Goal: Task Accomplishment & Management: Manage account settings

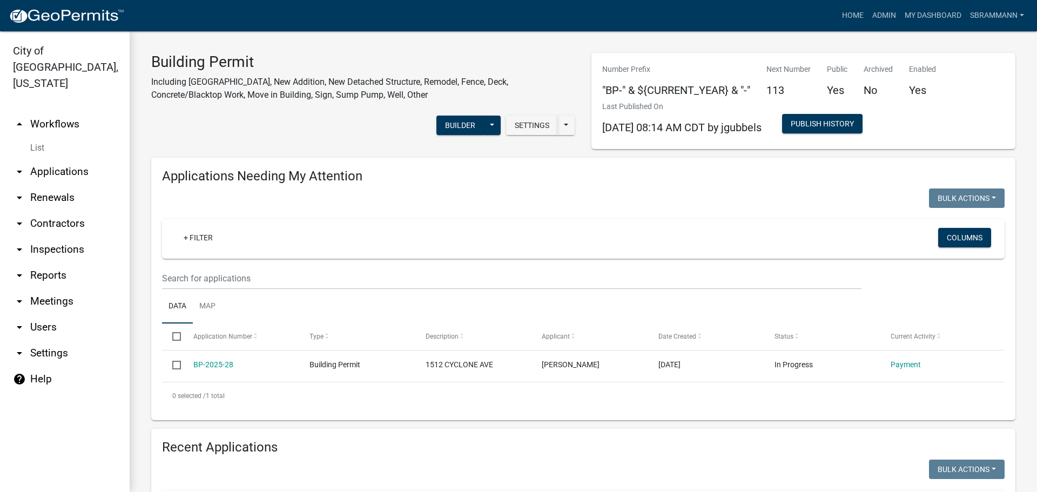
select select "3: 100"
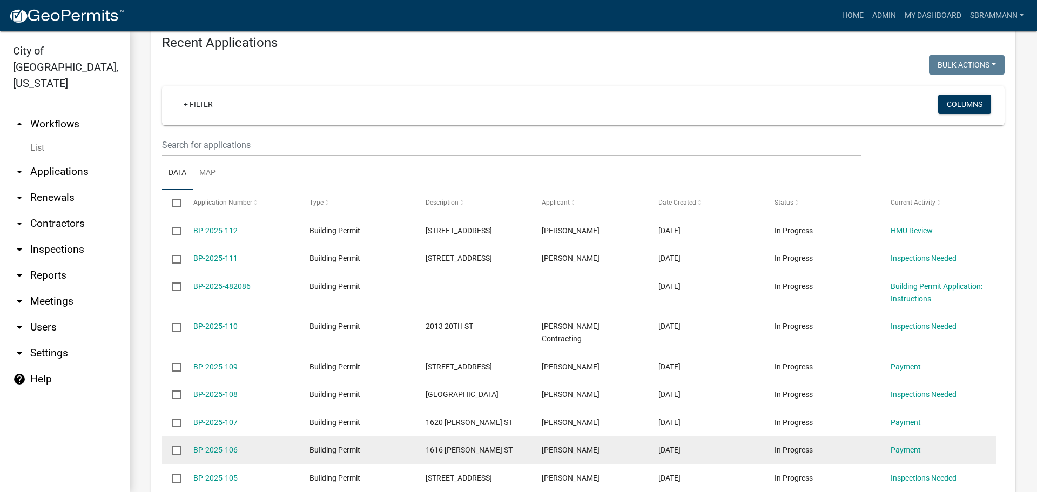
scroll to position [486, 0]
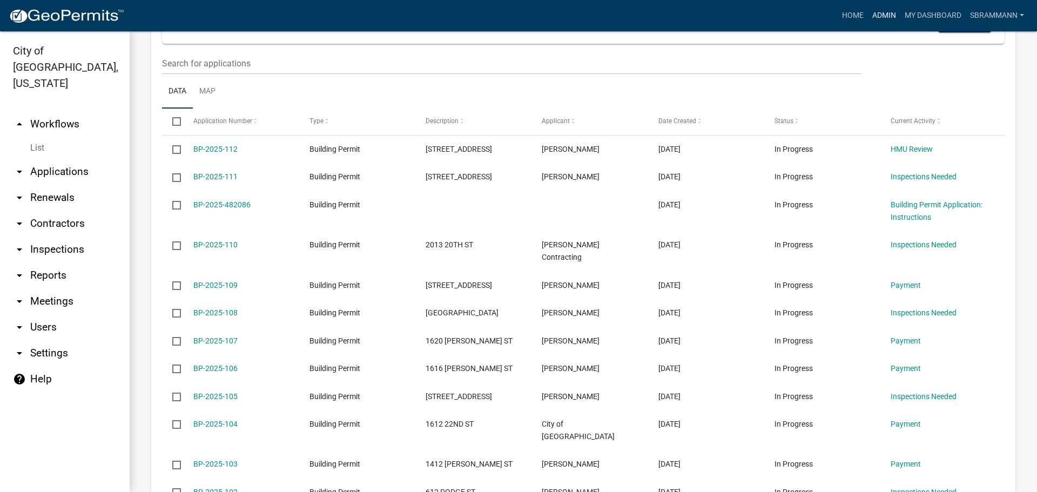
click at [879, 14] on link "Admin" at bounding box center [884, 15] width 32 height 21
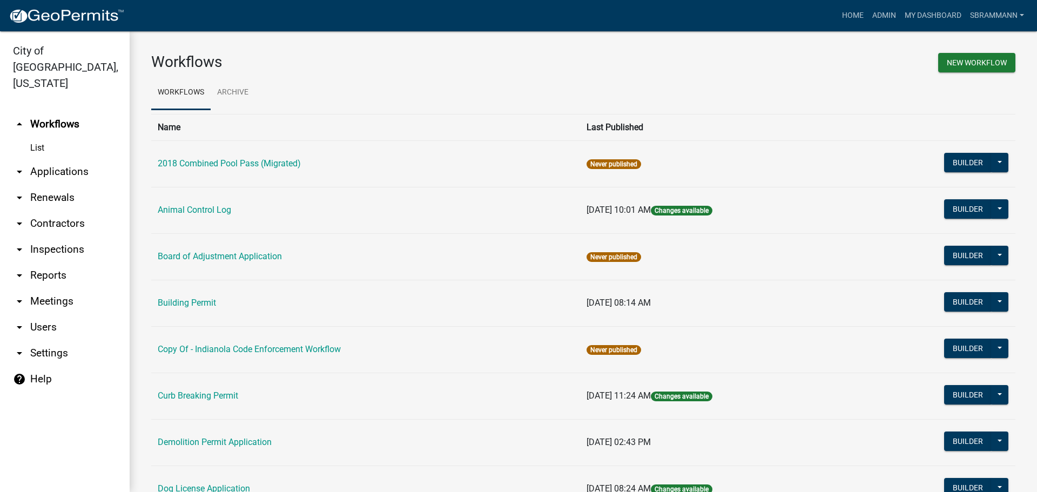
click at [185, 213] on link "Animal Control Log" at bounding box center [194, 210] width 73 height 10
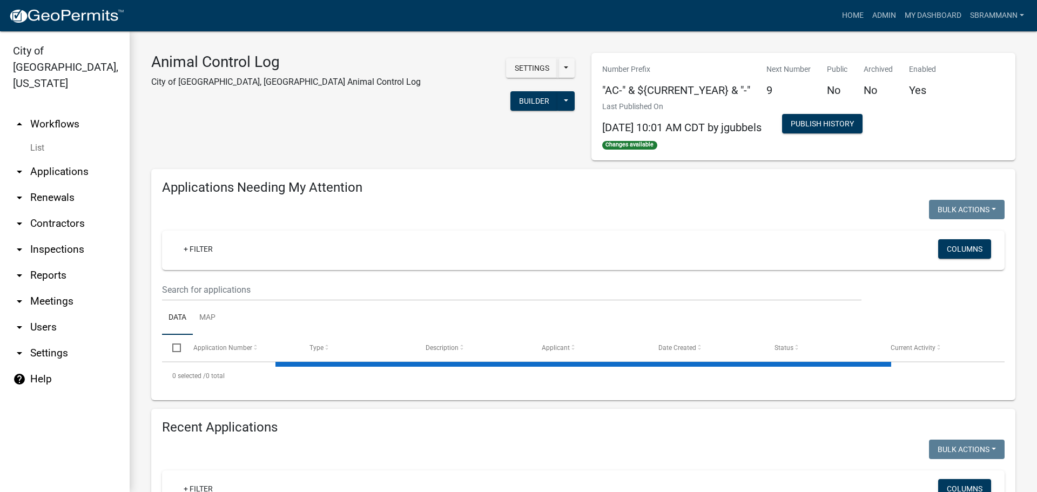
select select "3: 100"
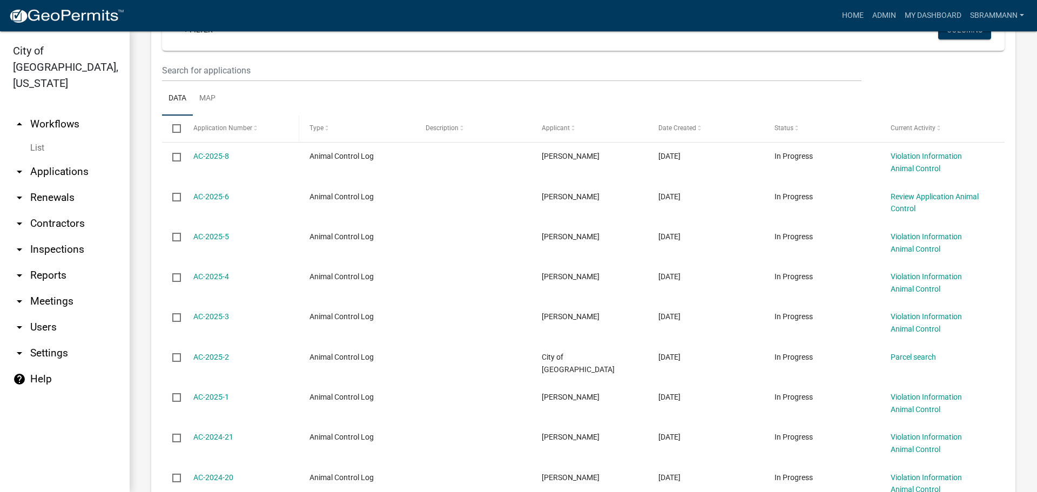
scroll to position [513, 0]
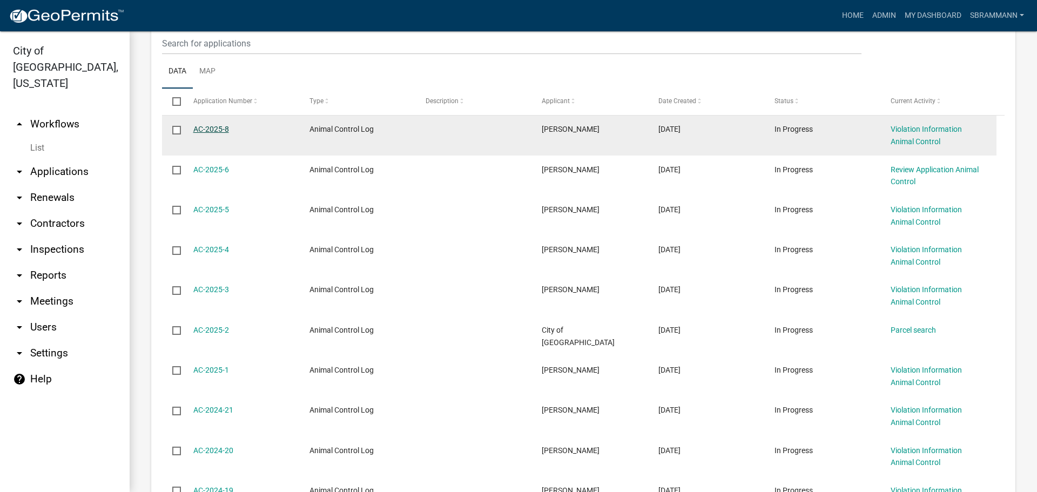
click at [210, 129] on link "AC-2025-8" at bounding box center [211, 129] width 36 height 9
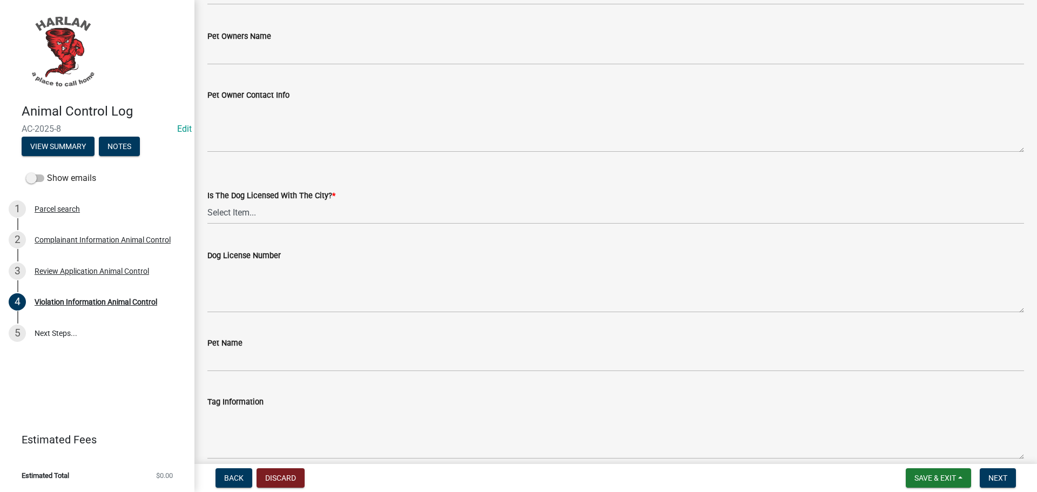
scroll to position [108, 0]
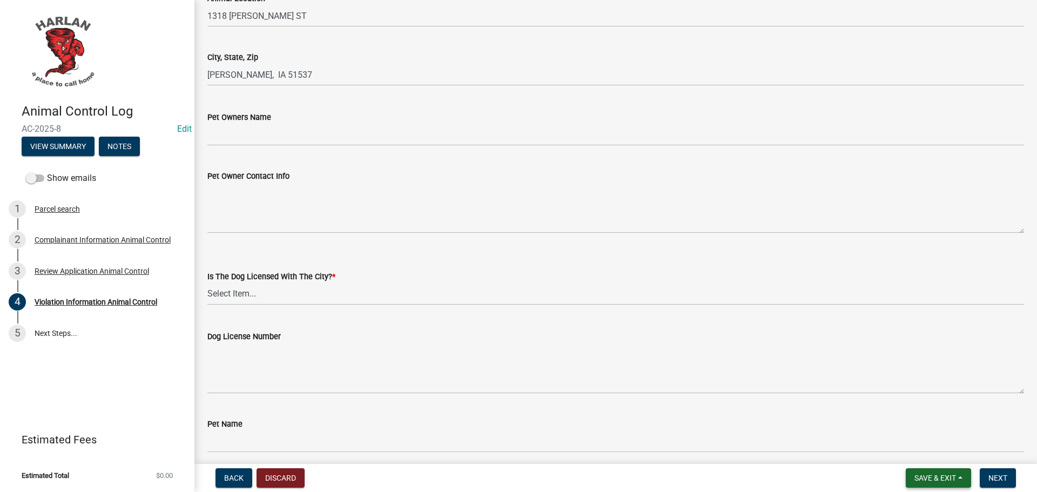
click at [952, 475] on span "Save & Exit" at bounding box center [936, 478] width 42 height 9
click at [930, 454] on button "Save & Exit" at bounding box center [928, 450] width 86 height 26
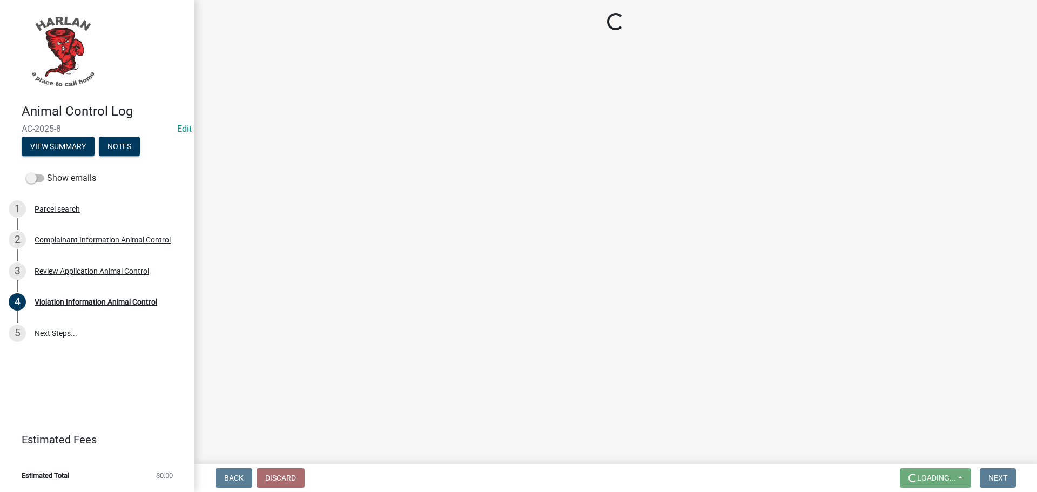
scroll to position [0, 0]
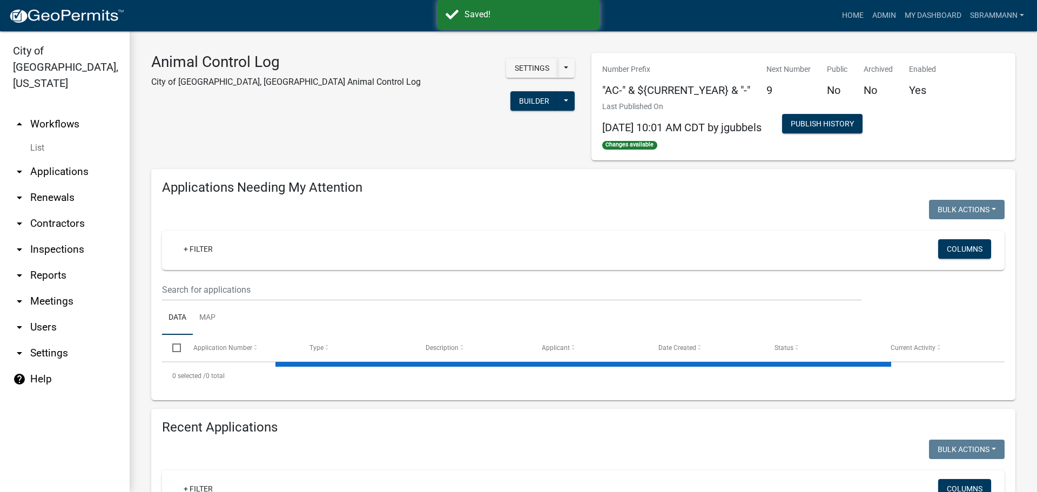
select select "3: 100"
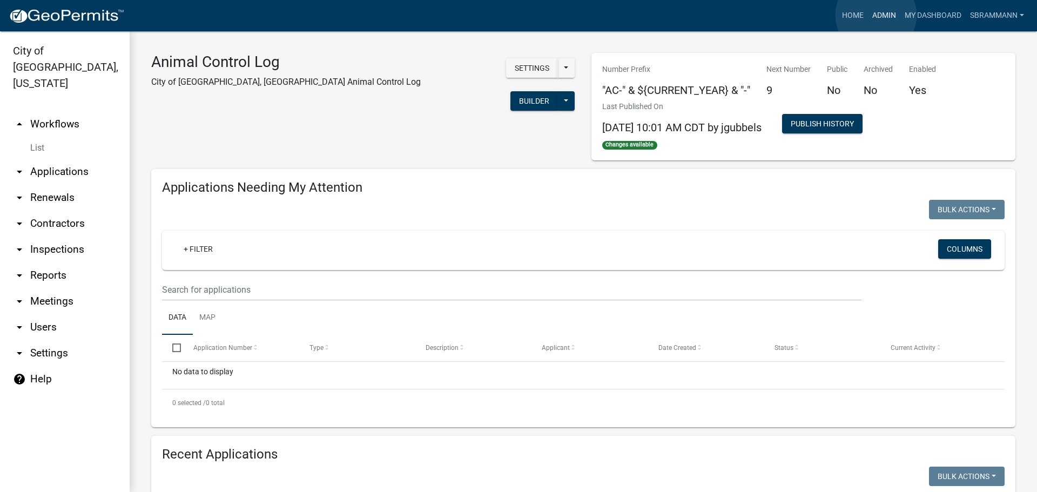
click at [876, 15] on link "Admin" at bounding box center [884, 15] width 32 height 21
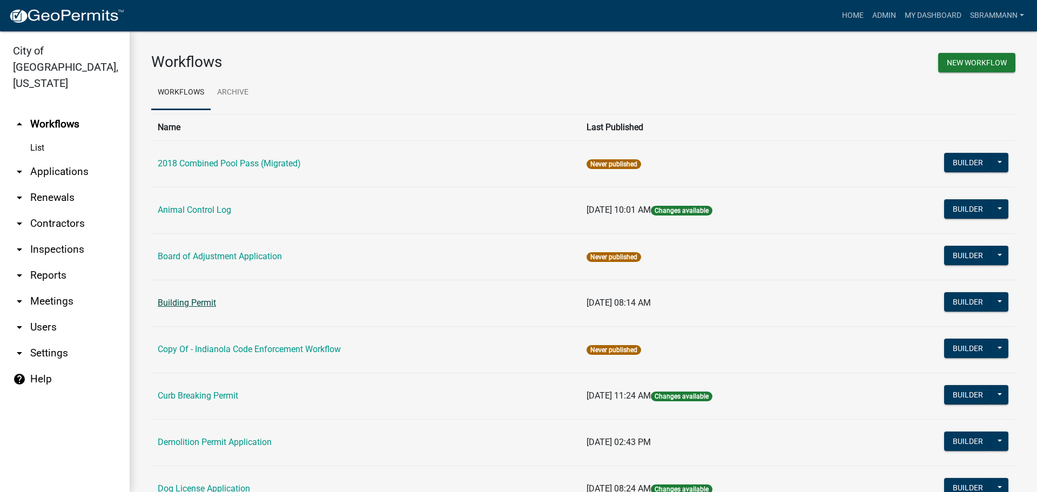
click at [194, 303] on link "Building Permit" at bounding box center [187, 303] width 58 height 10
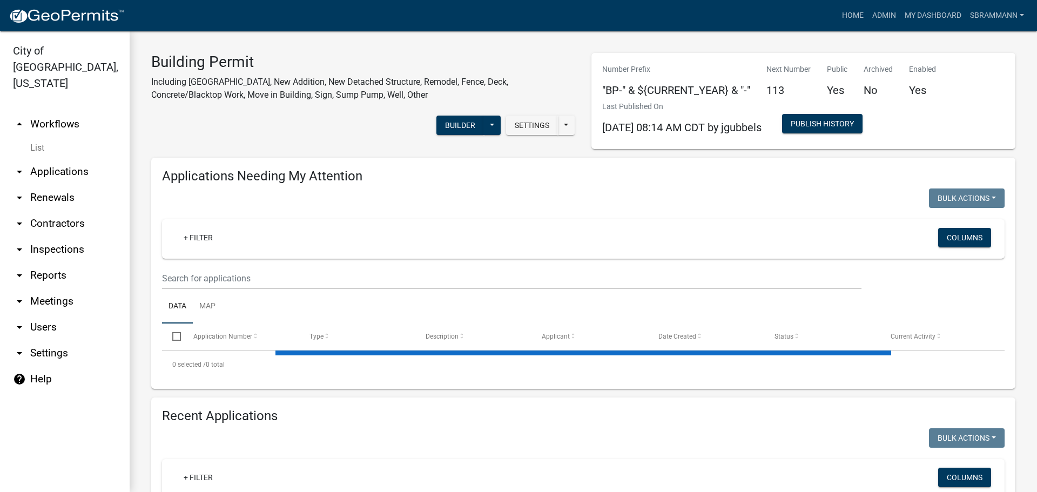
select select "3: 100"
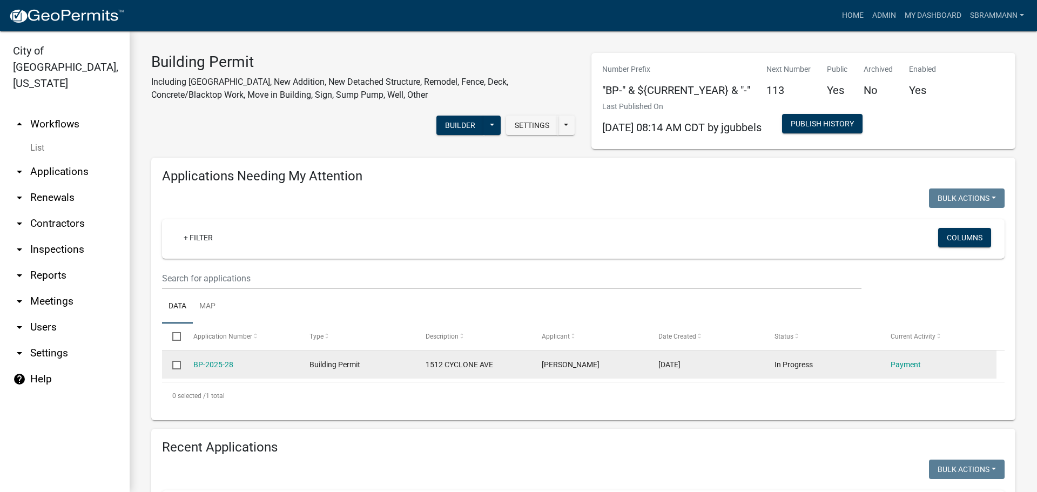
click at [175, 364] on input "checkbox" at bounding box center [175, 364] width 7 height 7
checkbox input "true"
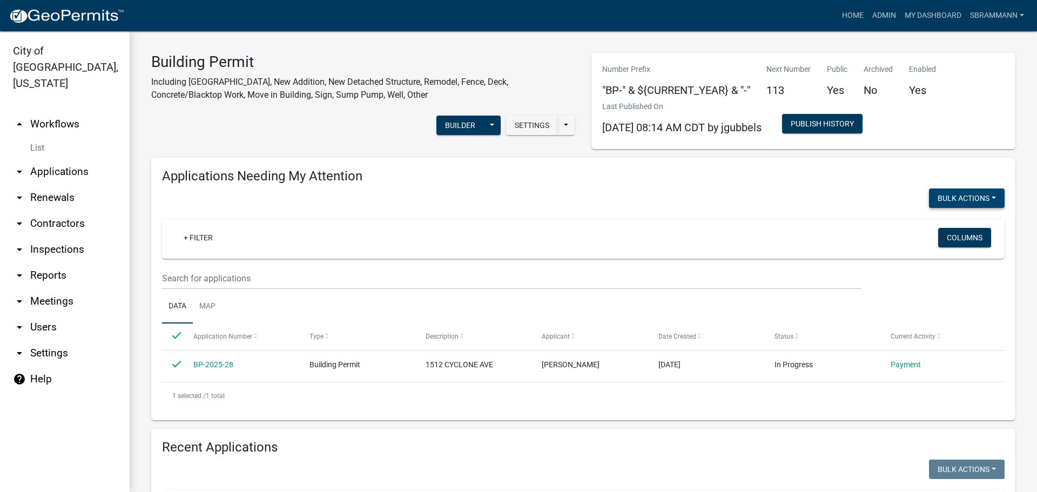
click at [951, 196] on button "Bulk Actions" at bounding box center [967, 198] width 76 height 19
click at [936, 226] on button "Void" at bounding box center [961, 226] width 86 height 26
checkbox input "false"
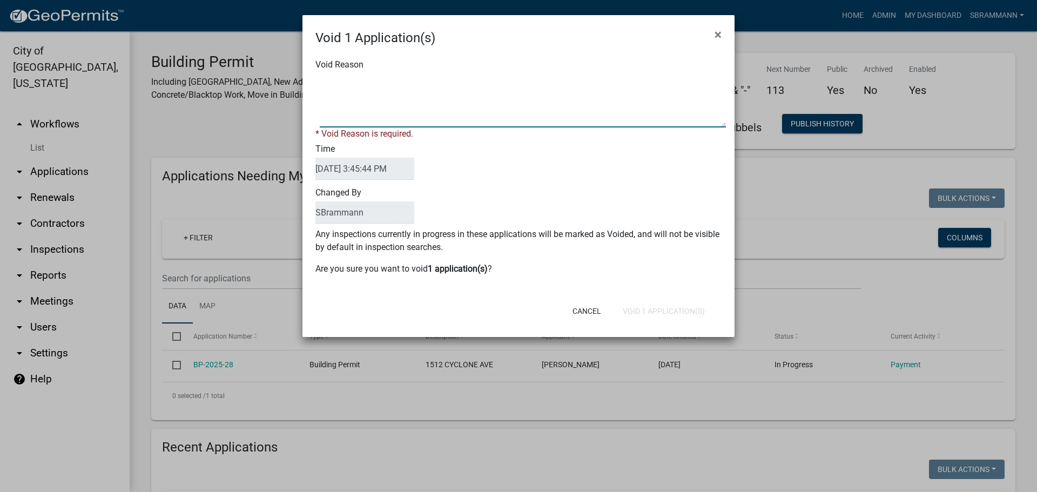
click at [358, 83] on textarea "Void Reason" at bounding box center [523, 100] width 406 height 54
type textarea "Voided due to project was not done. No shed was placed on property per property…"
click at [640, 311] on div "Cancel Void 1 Application(s)" at bounding box center [589, 311] width 266 height 28
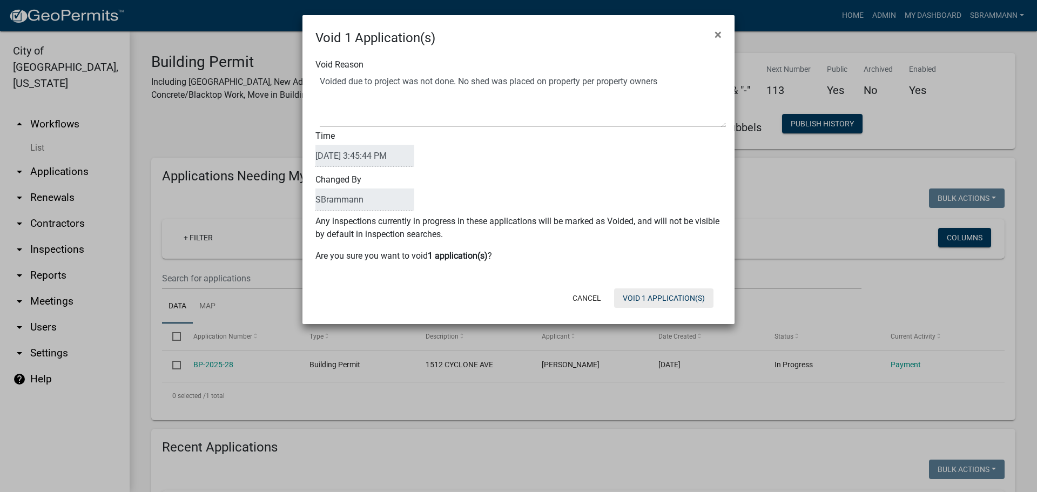
click at [643, 301] on button "Void 1 Application(s)" at bounding box center [663, 297] width 99 height 19
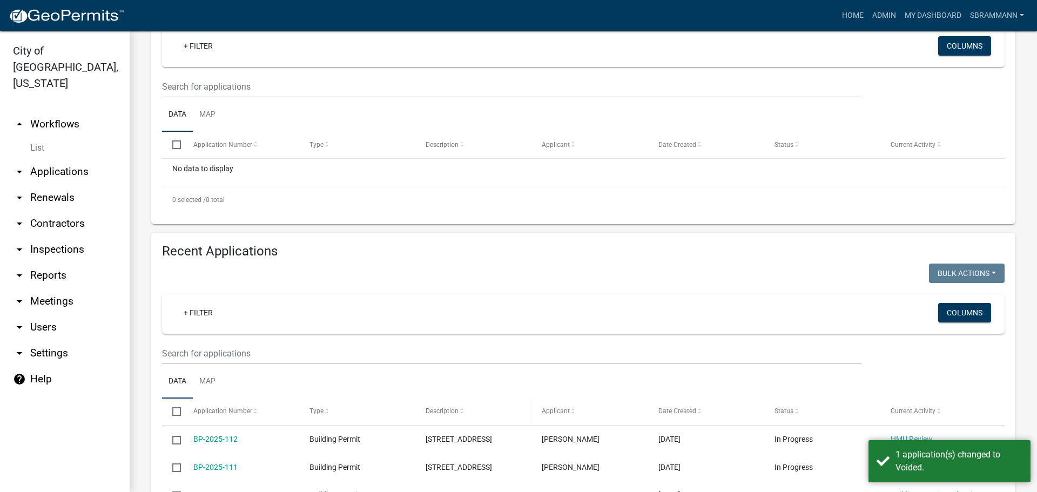
scroll to position [216, 0]
